Goal: Task Accomplishment & Management: Manage account settings

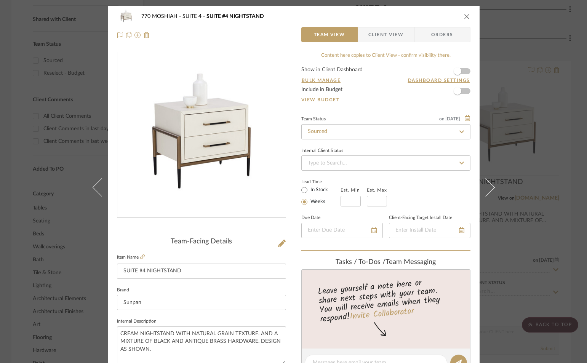
click at [464, 17] on icon "close" at bounding box center [467, 16] width 6 height 6
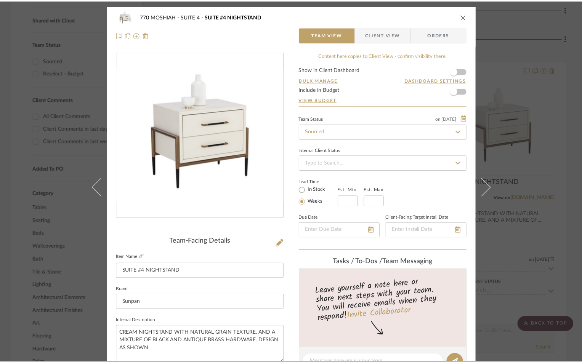
scroll to position [305, 0]
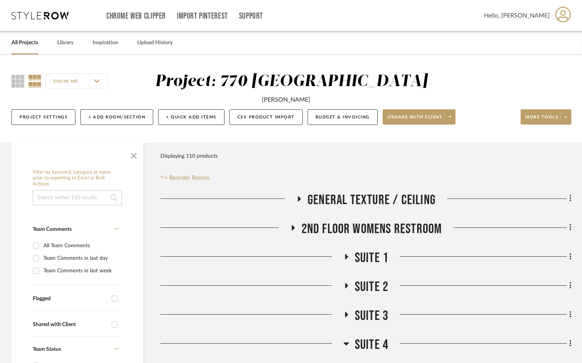
click at [29, 46] on link "All Projects" at bounding box center [24, 43] width 27 height 10
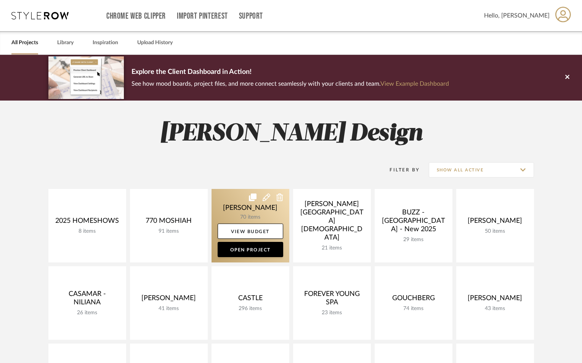
click at [240, 206] on link at bounding box center [250, 226] width 78 height 74
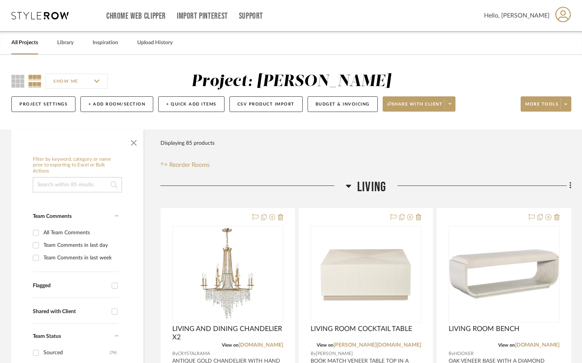
click at [351, 188] on h3 "LIVING" at bounding box center [366, 187] width 40 height 16
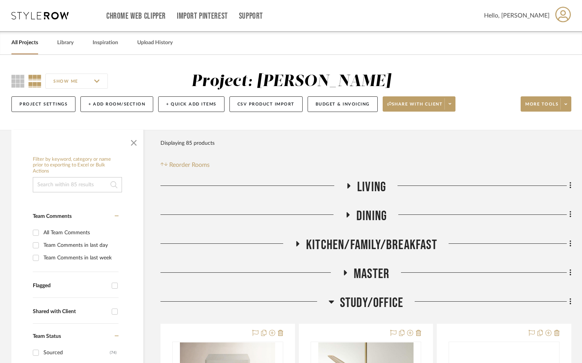
click at [301, 245] on icon at bounding box center [297, 244] width 9 height 6
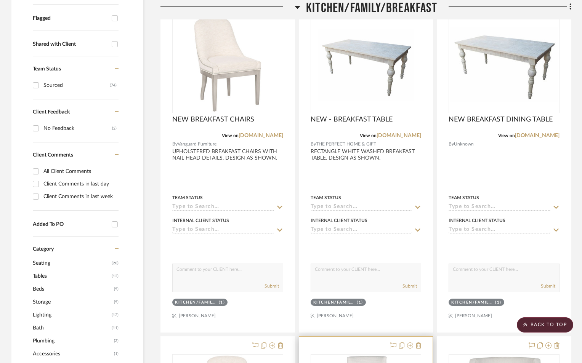
scroll to position [254, 0]
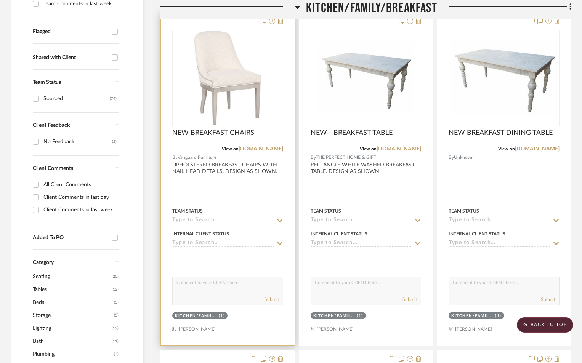
click at [223, 168] on div at bounding box center [228, 178] width 134 height 333
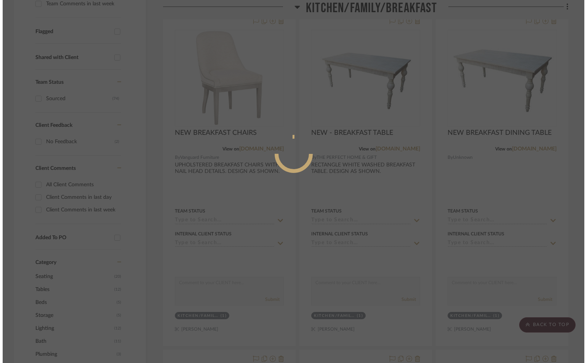
scroll to position [0, 0]
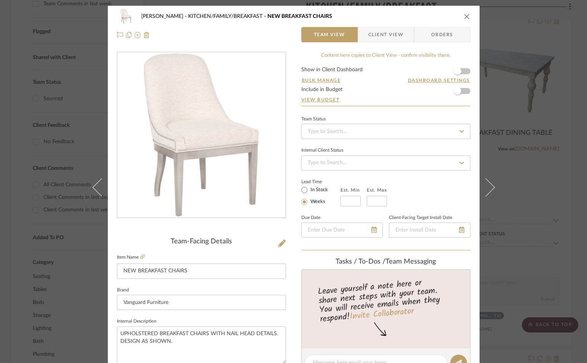
click at [377, 33] on span "Client View" at bounding box center [385, 34] width 35 height 15
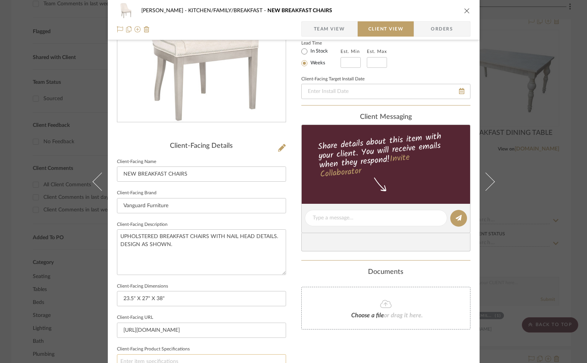
scroll to position [203, 0]
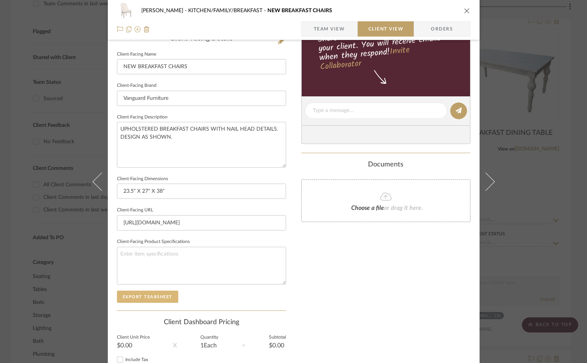
click at [160, 296] on button "Export Tearsheet" at bounding box center [147, 297] width 61 height 12
click at [465, 9] on icon "close" at bounding box center [467, 11] width 6 height 6
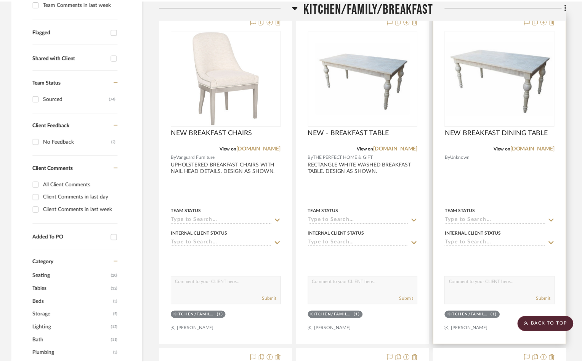
scroll to position [254, 0]
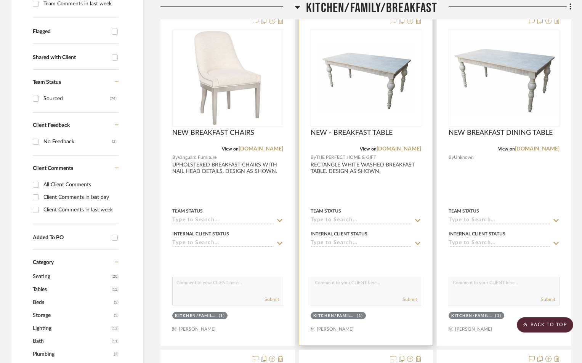
click at [376, 232] on div "Internal Client Status" at bounding box center [365, 233] width 111 height 7
click at [372, 222] on input at bounding box center [361, 220] width 102 height 7
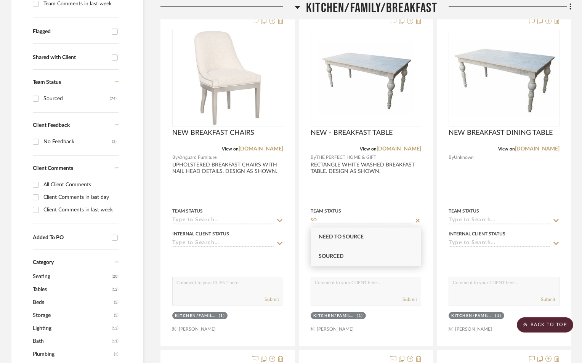
type input "SO"
click at [326, 252] on div "Sourced" at bounding box center [366, 256] width 110 height 19
type input "9/2/2025"
type input "Sourced"
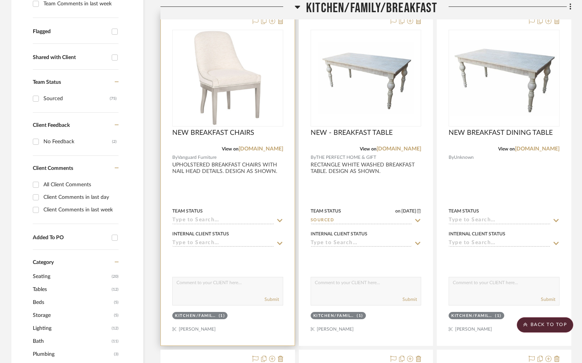
click at [269, 208] on div "Team Status" at bounding box center [227, 211] width 111 height 7
click at [216, 194] on div at bounding box center [228, 178] width 134 height 333
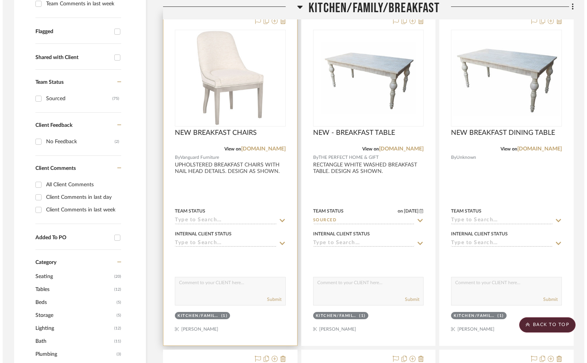
scroll to position [0, 0]
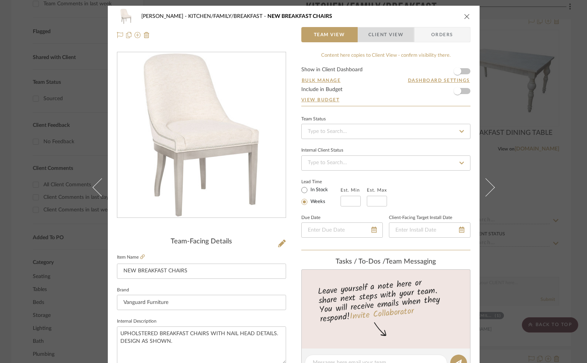
drag, startPoint x: 386, startPoint y: 36, endPoint x: 374, endPoint y: 45, distance: 14.7
click at [386, 37] on span "Client View" at bounding box center [385, 34] width 35 height 15
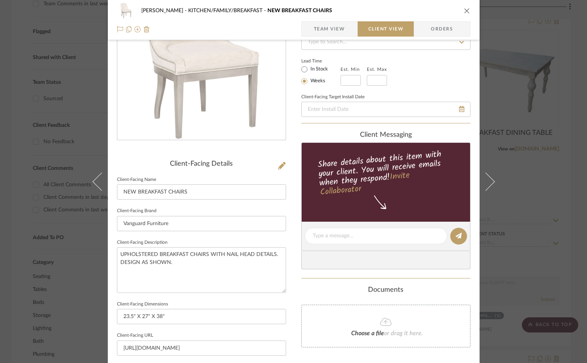
scroll to position [152, 0]
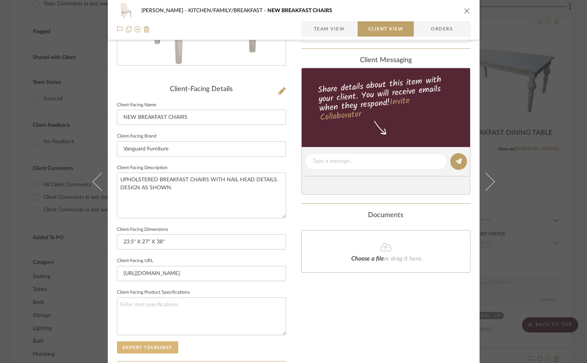
click at [128, 347] on button "Export Tearsheet" at bounding box center [147, 347] width 61 height 12
click at [464, 10] on icon "close" at bounding box center [467, 11] width 6 height 6
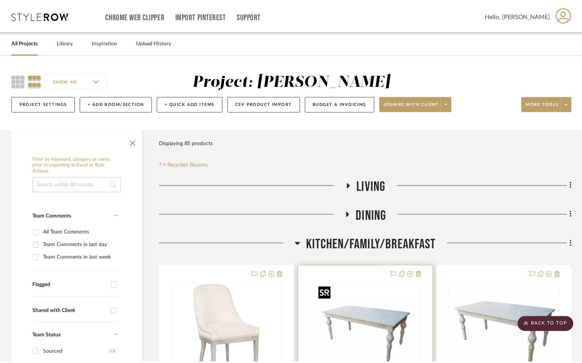
scroll to position [254, 0]
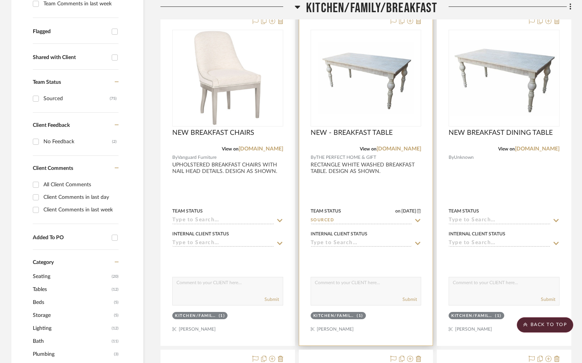
click at [341, 187] on div at bounding box center [366, 178] width 134 height 333
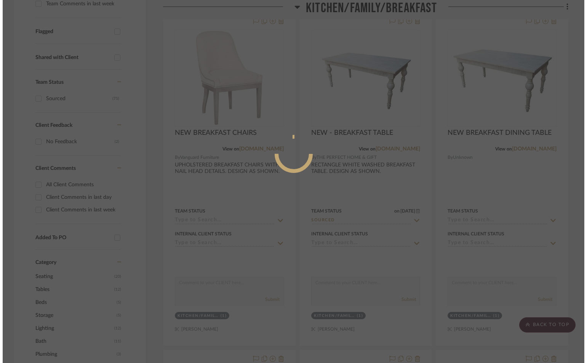
scroll to position [0, 0]
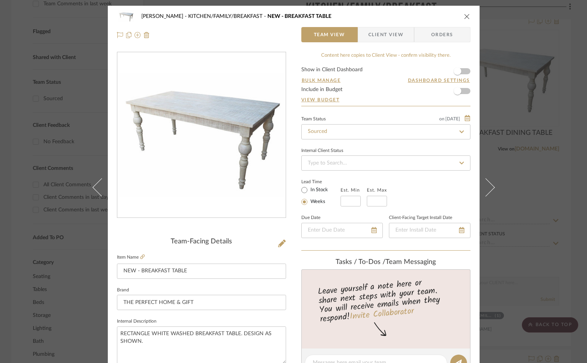
drag, startPoint x: 373, startPoint y: 31, endPoint x: 371, endPoint y: 35, distance: 4.0
click at [373, 32] on span "Client View" at bounding box center [385, 34] width 35 height 15
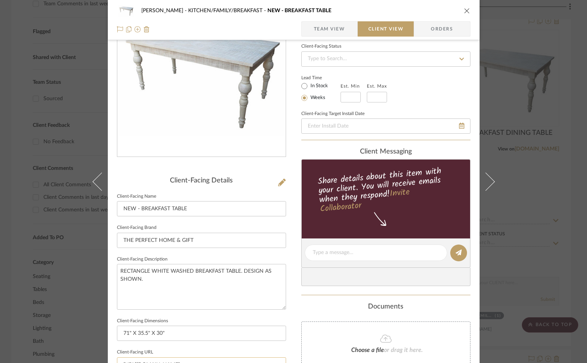
scroll to position [229, 0]
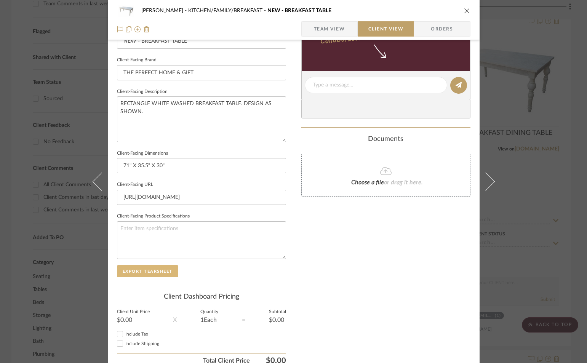
click at [131, 270] on button "Export Tearsheet" at bounding box center [147, 271] width 61 height 12
drag, startPoint x: 462, startPoint y: 10, endPoint x: 465, endPoint y: 14, distance: 5.2
click at [464, 11] on icon "close" at bounding box center [467, 11] width 6 height 6
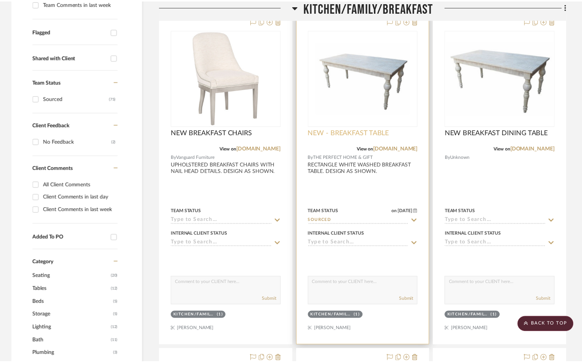
scroll to position [254, 0]
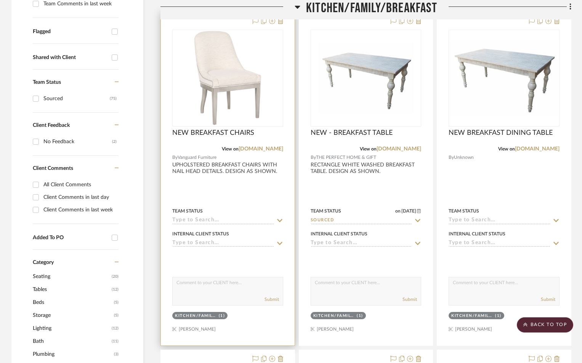
click at [222, 218] on div "Team Status" at bounding box center [227, 215] width 111 height 18
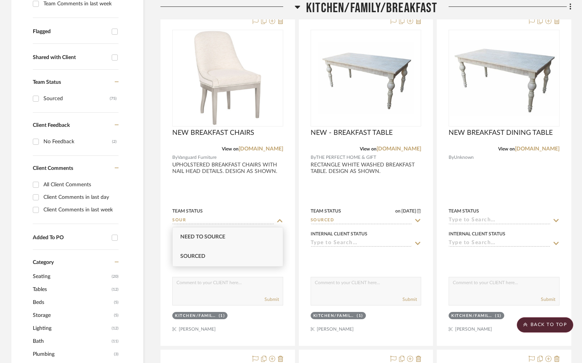
type input "SOUR"
click at [202, 256] on span "Sourced" at bounding box center [192, 256] width 25 height 5
type input "9/2/2025"
type input "Sourced"
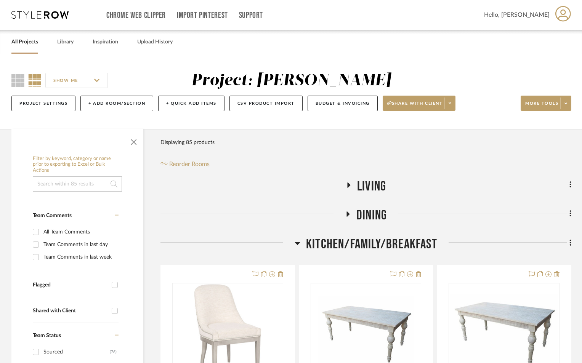
scroll to position [0, 0]
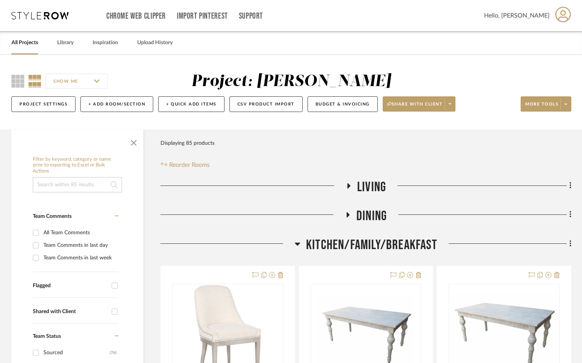
click at [24, 37] on div "All Projects" at bounding box center [24, 42] width 27 height 23
click at [26, 40] on link "All Projects" at bounding box center [24, 43] width 27 height 10
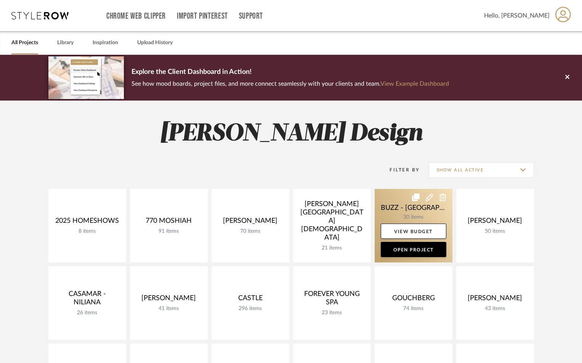
click at [409, 211] on link at bounding box center [413, 226] width 78 height 74
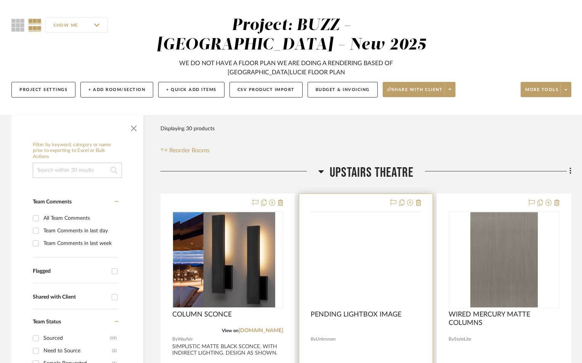
scroll to position [178, 0]
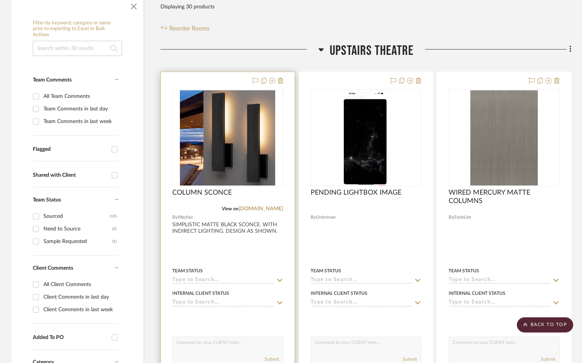
click at [219, 278] on input at bounding box center [223, 280] width 102 height 7
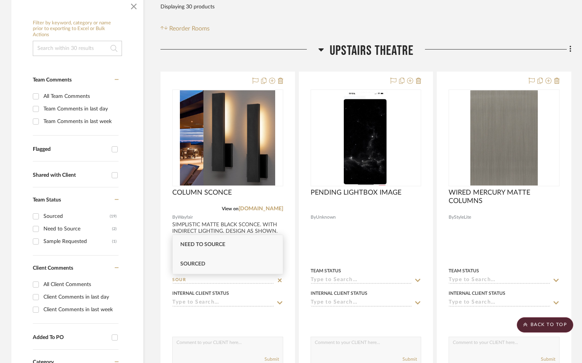
type input "SOUR"
click at [210, 267] on div "Sourced" at bounding box center [228, 263] width 110 height 19
type input "9/2/2025"
type input "Sourced"
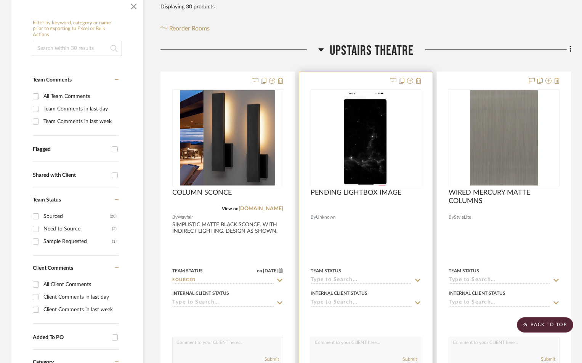
click at [319, 275] on div "Team Status" at bounding box center [365, 275] width 111 height 18
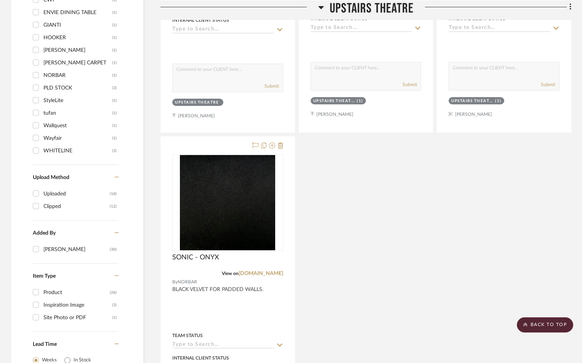
scroll to position [889, 0]
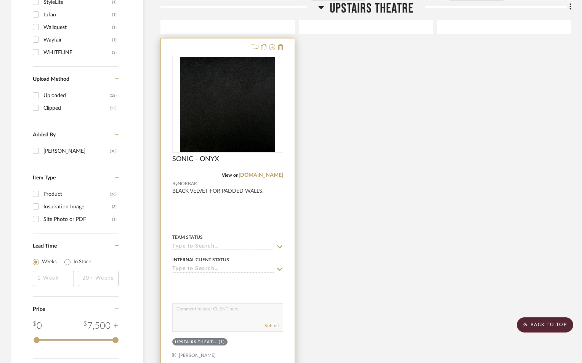
click at [204, 218] on div at bounding box center [228, 204] width 134 height 333
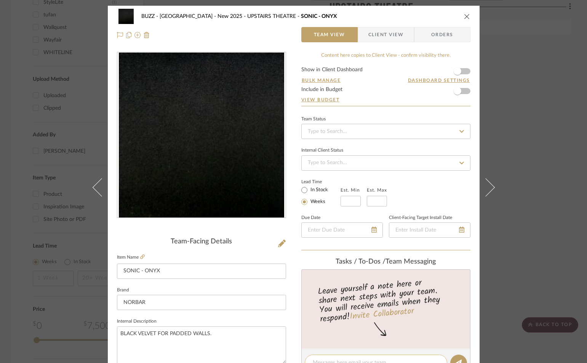
scroll to position [102, 0]
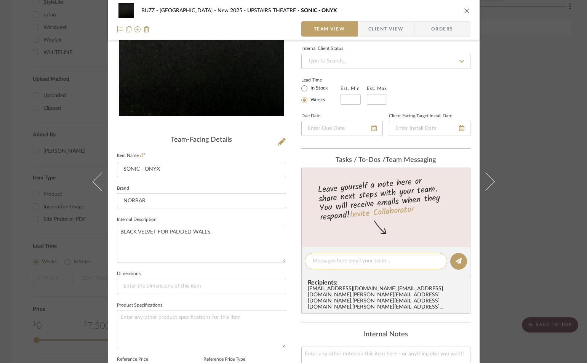
click at [344, 258] on textarea at bounding box center [376, 261] width 126 height 8
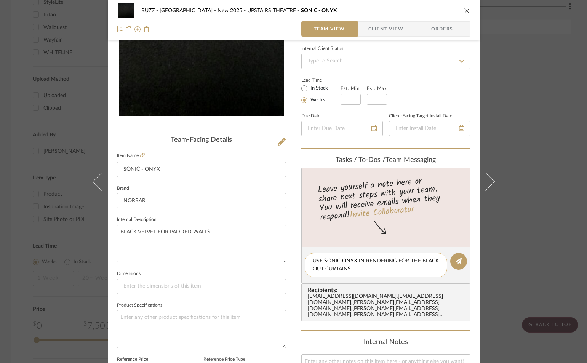
type textarea "USE SONIC ONYX IN RENDERING FOR THE BLACK OUT CURTAINS."
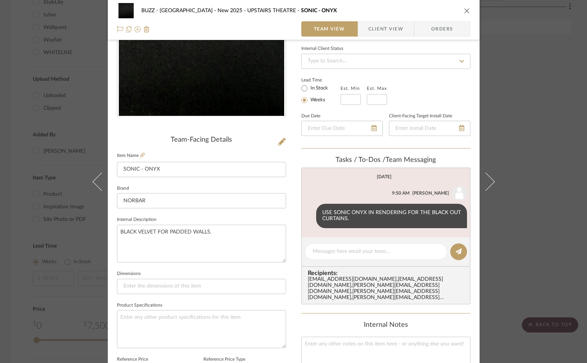
click at [464, 10] on icon "close" at bounding box center [467, 11] width 6 height 6
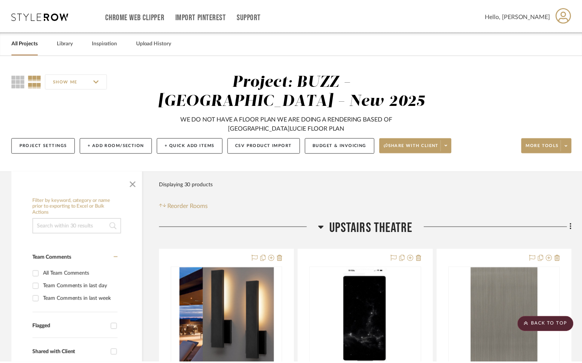
scroll to position [889, 0]
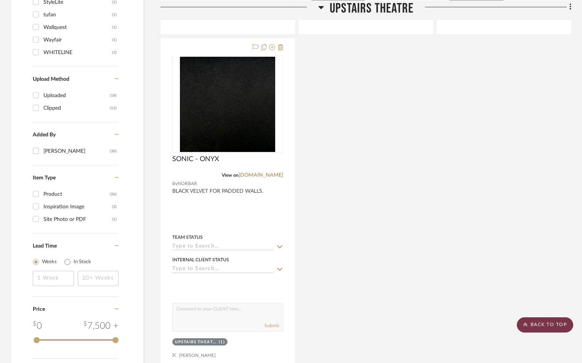
click at [530, 322] on scroll-to-top-button "BACK TO TOP" at bounding box center [545, 324] width 56 height 15
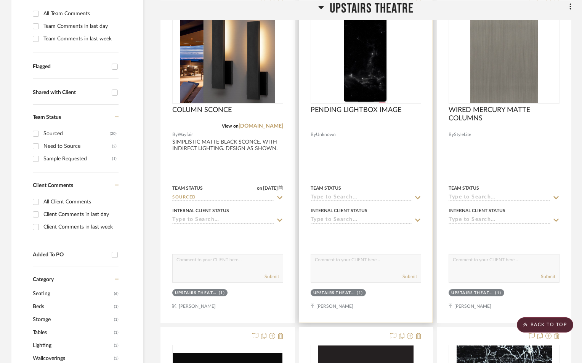
scroll to position [279, 0]
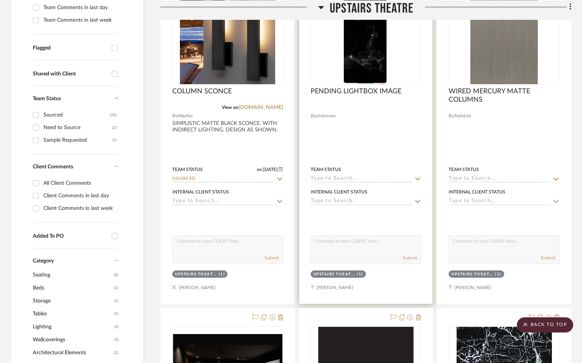
click at [346, 145] on div at bounding box center [366, 137] width 134 height 333
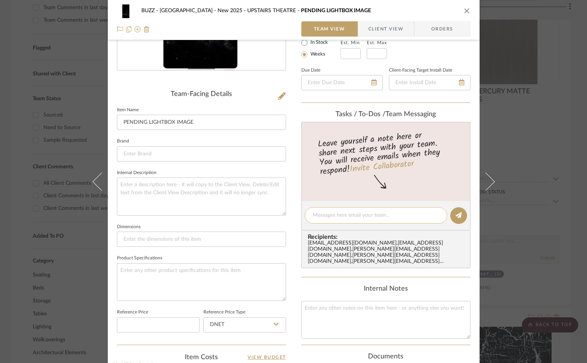
scroll to position [152, 0]
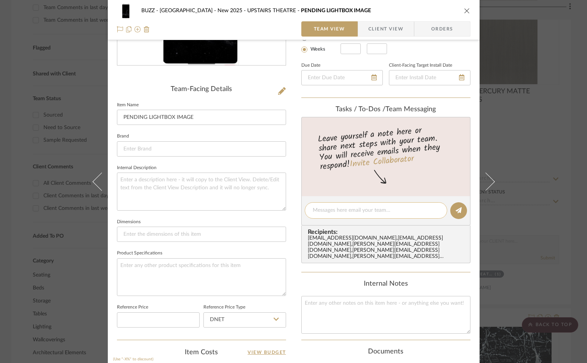
click at [350, 207] on textarea at bounding box center [376, 210] width 126 height 8
paste textarea "https://www.shutterstock.com/image-photo/view-space-moon-elements-this-image-16…"
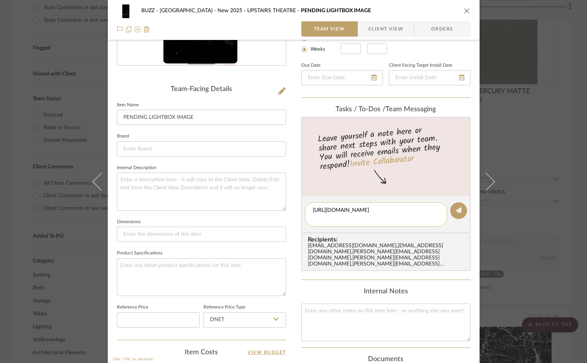
type textarea "https://www.shutterstock.com/image-photo/view-space-moon-elements-this-image-16…"
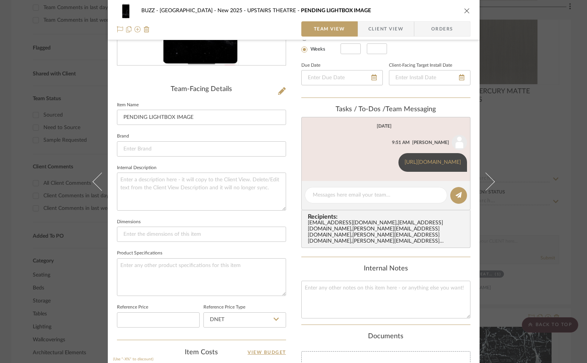
click at [464, 11] on icon "close" at bounding box center [467, 11] width 6 height 6
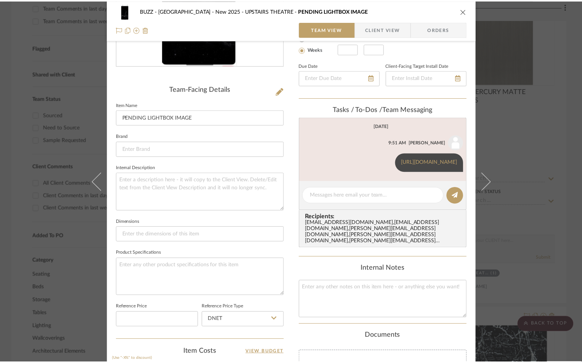
scroll to position [279, 0]
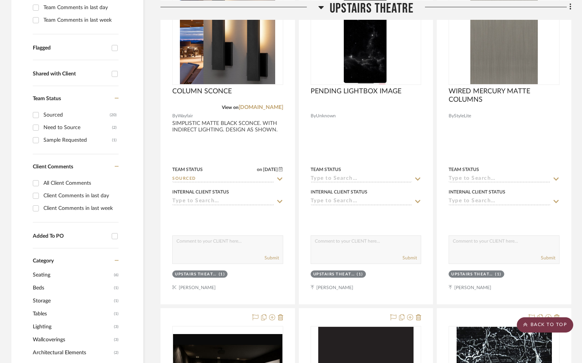
click at [541, 325] on scroll-to-top-button "BACK TO TOP" at bounding box center [545, 324] width 56 height 15
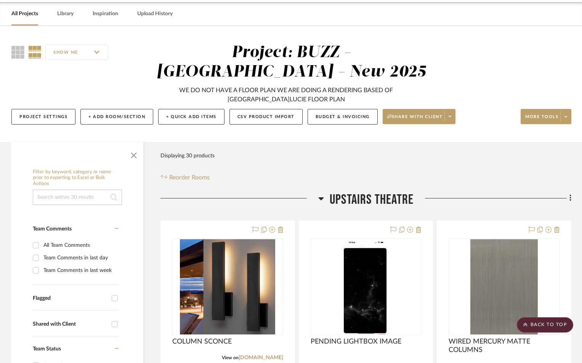
scroll to position [0, 0]
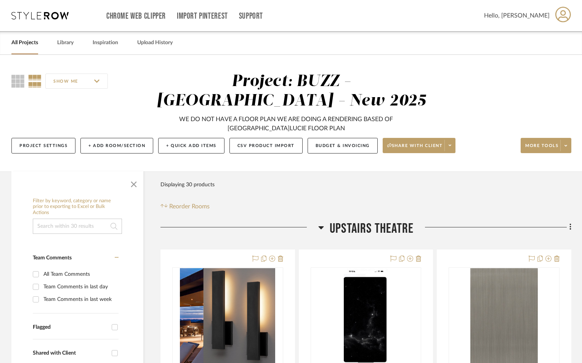
click at [20, 45] on link "All Projects" at bounding box center [24, 43] width 27 height 10
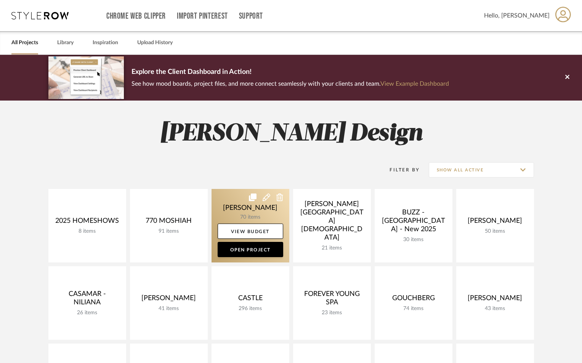
click at [239, 204] on link at bounding box center [250, 226] width 78 height 74
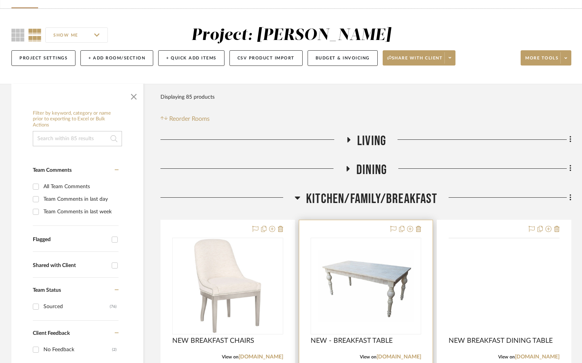
scroll to position [178, 0]
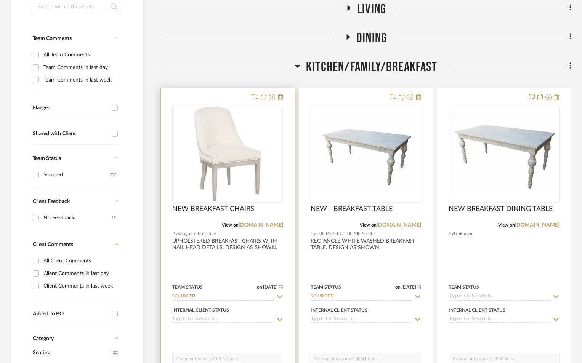
click at [241, 252] on div at bounding box center [228, 254] width 134 height 333
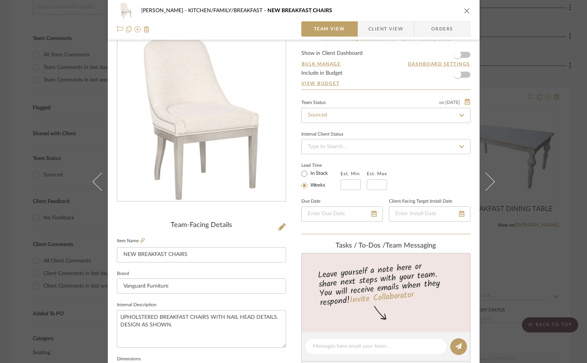
scroll to position [26, 0]
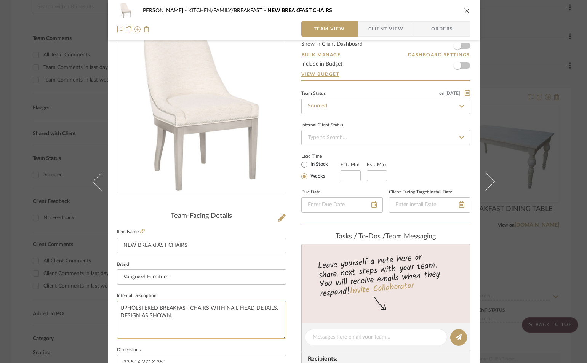
drag, startPoint x: 209, startPoint y: 306, endPoint x: 275, endPoint y: 312, distance: 66.1
click at [274, 310] on textarea "UPHOLSTERED BREAKFAST CHAIRS WITH NAIL HEAD DETAILS. DESIGN AS SHOWN." at bounding box center [201, 320] width 169 height 38
type textarea "UPHOLSTERED BREAKFAST CHAIRS WHITE FINISH AND FABRIC SAME AS KITCHEN STOOLS. DE…"
click at [383, 30] on span "Client View" at bounding box center [385, 28] width 35 height 15
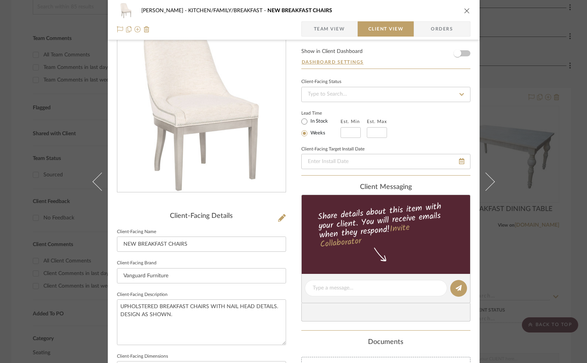
type textarea "UPHOLSTERED BREAKFAST CHAIRS WHITE FINISH AND FABRIC SAME AS KITCHEN STOOLS. DE…"
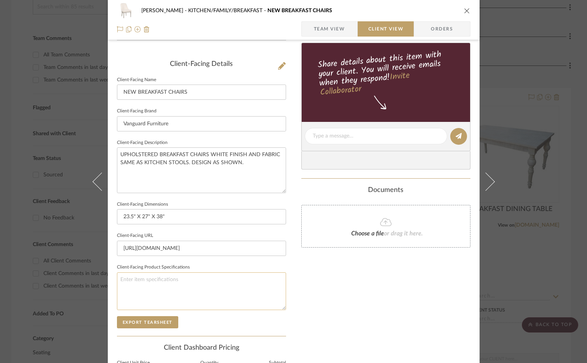
scroll to position [178, 0]
click at [157, 317] on button "Export Tearsheet" at bounding box center [147, 322] width 61 height 12
